Goal: Information Seeking & Learning: Understand process/instructions

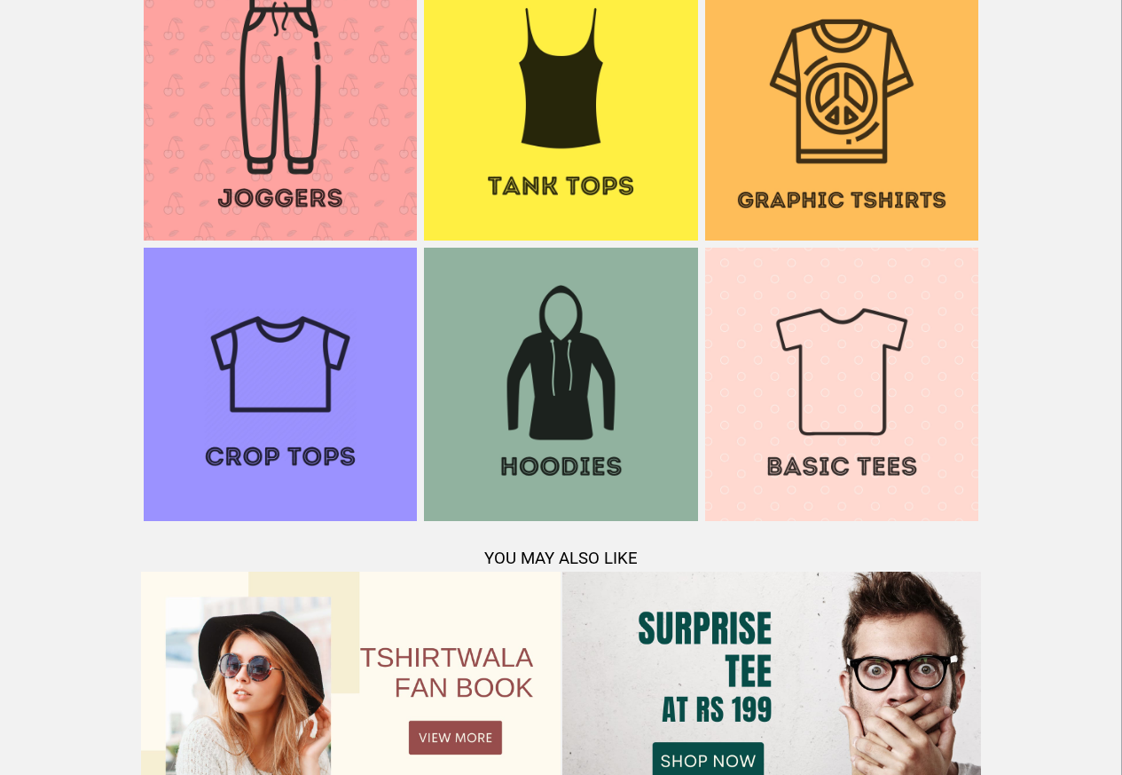
scroll to position [1712, 0]
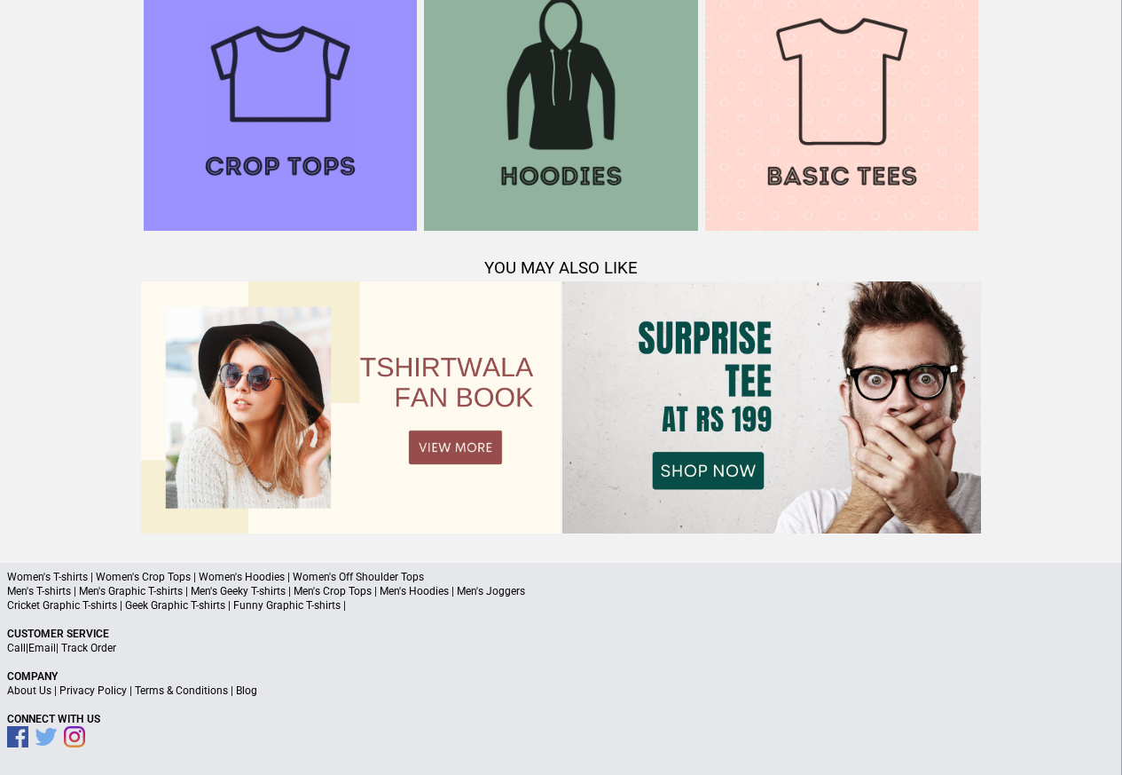
click at [108, 690] on link "Privacy Policy" at bounding box center [92, 690] width 67 height 12
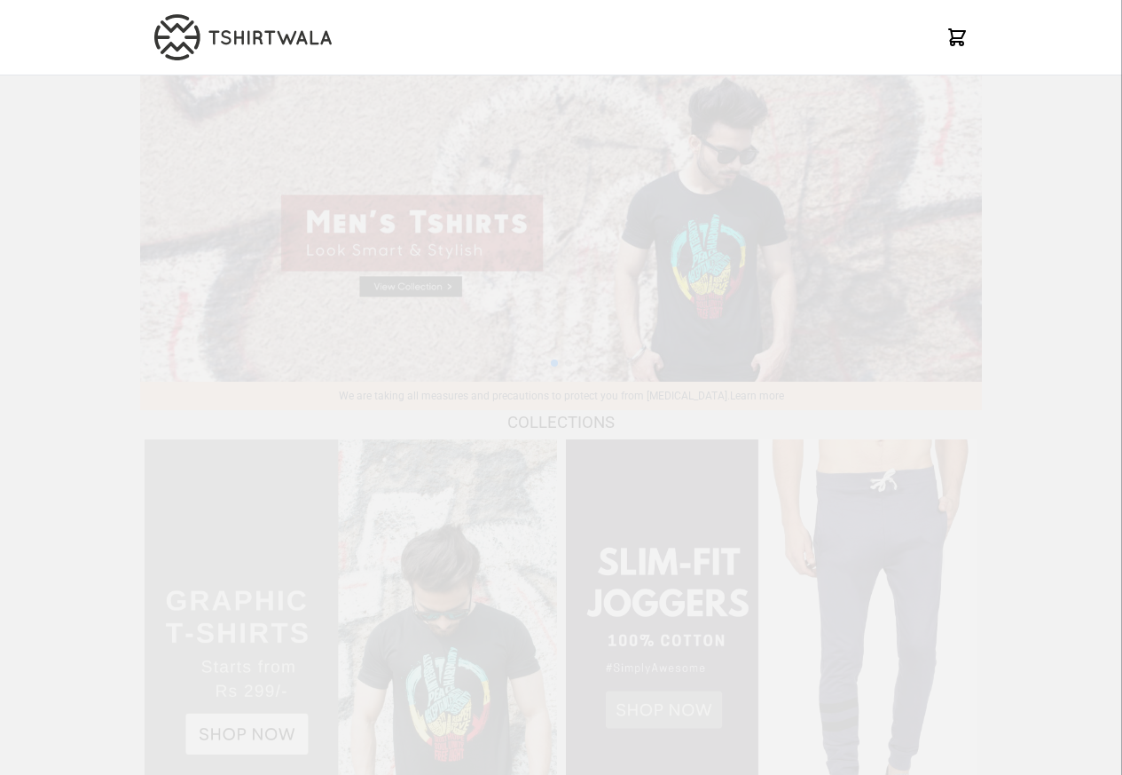
scroll to position [1712, 0]
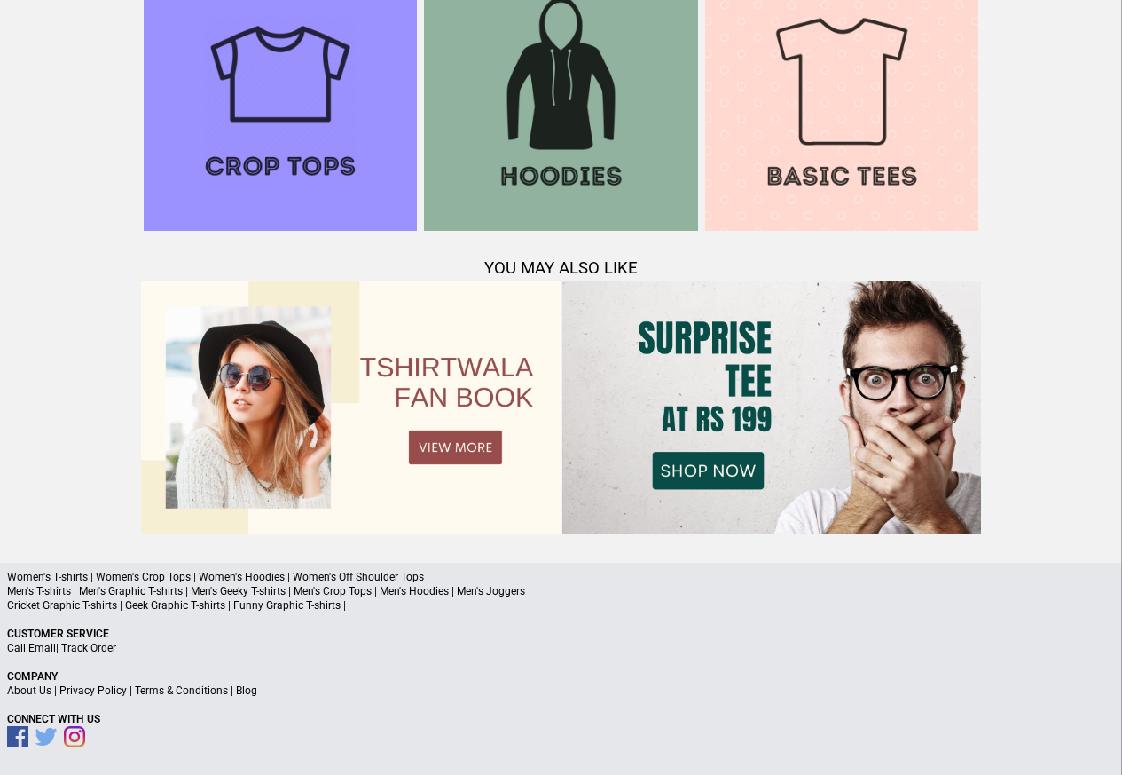
click at [189, 691] on link "Terms & Conditions" at bounding box center [181, 690] width 93 height 12
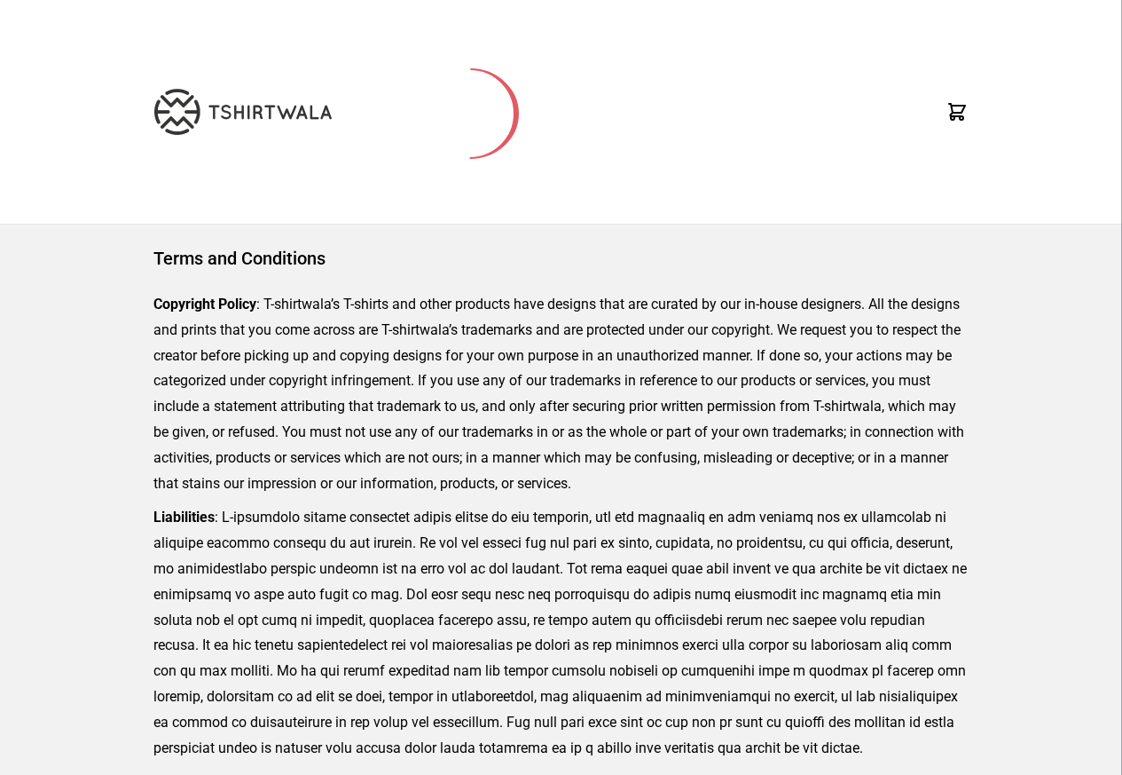
scroll to position [557, 0]
